Goal: Find specific page/section: Find specific page/section

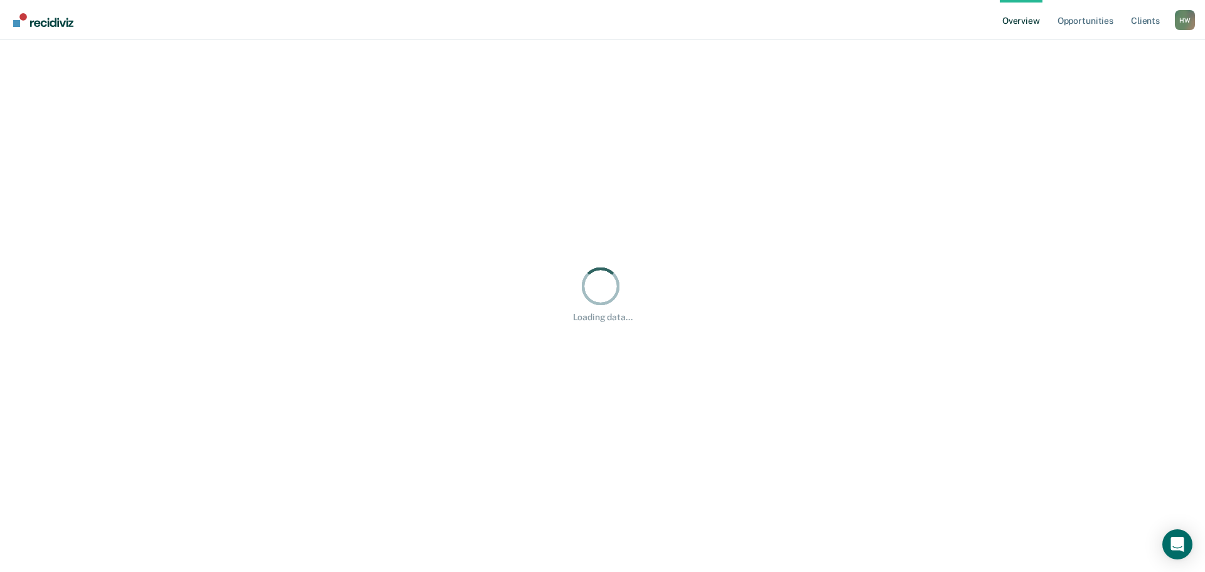
click at [199, 297] on div "Loading data... Loading data... Loading data..." at bounding box center [602, 293] width 1175 height 476
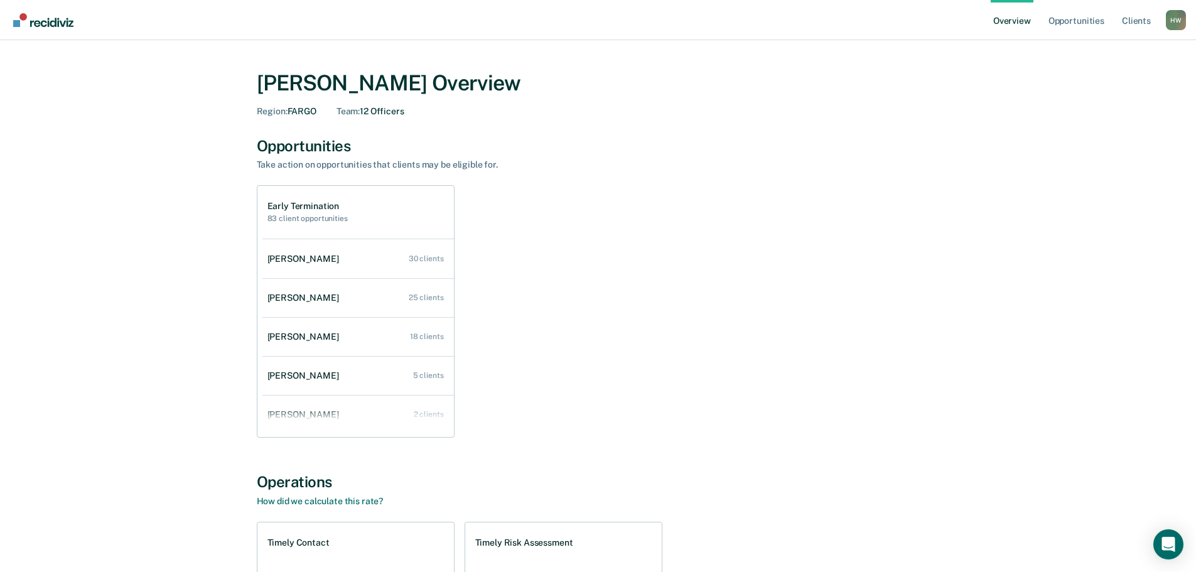
click at [1181, 21] on div "H W" at bounding box center [1176, 20] width 20 height 20
click at [1132, 97] on link "Go to Operations" at bounding box center [1125, 97] width 81 height 11
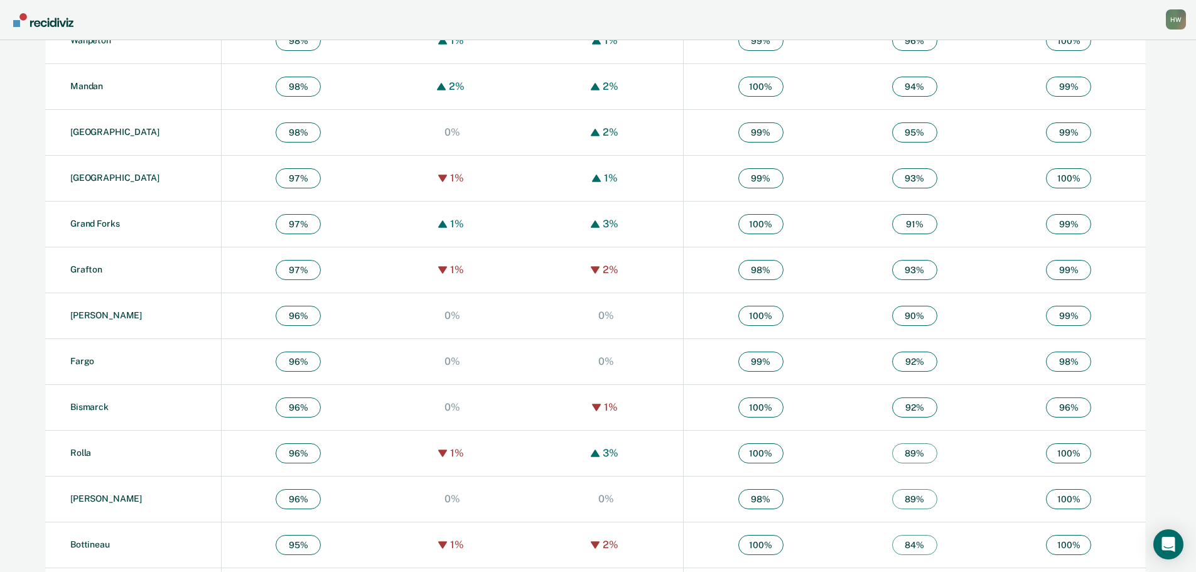
scroll to position [628, 0]
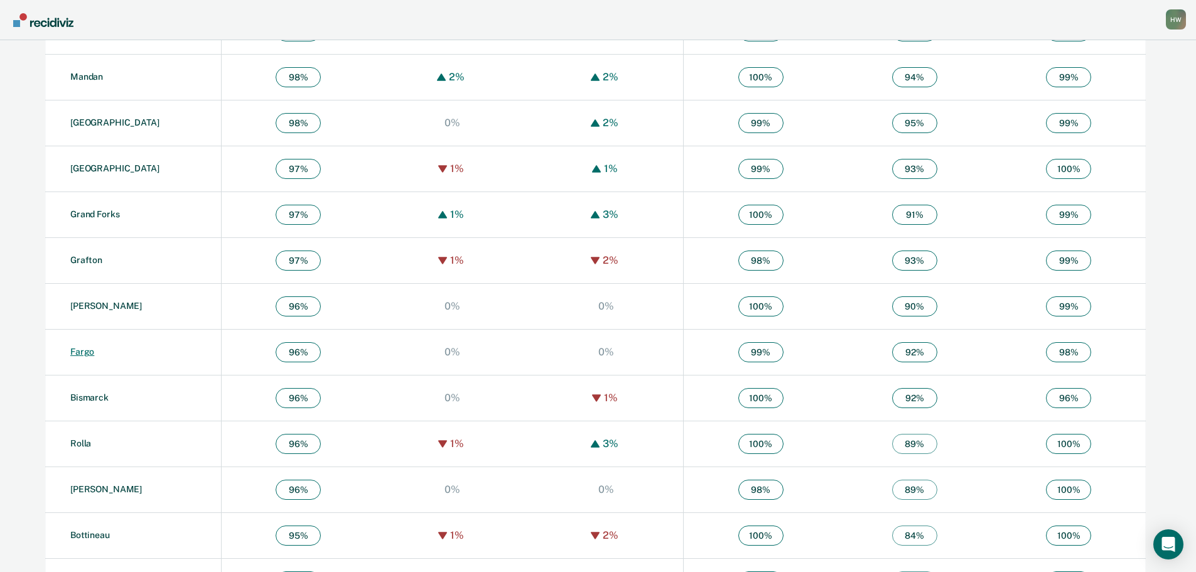
click at [75, 351] on link "Fargo" at bounding box center [82, 351] width 24 height 10
